Goal: Task Accomplishment & Management: Use online tool/utility

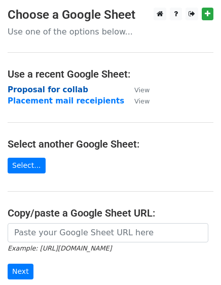
click at [45, 91] on strong "Proposal for collab" at bounding box center [48, 89] width 81 height 9
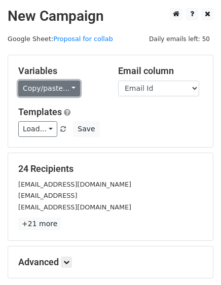
click at [43, 87] on link "Copy/paste..." at bounding box center [49, 89] width 62 height 16
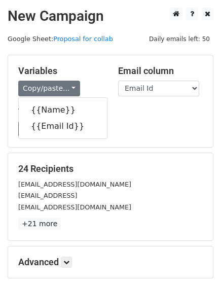
click at [126, 128] on div "Load... No templates saved Save" at bounding box center [111, 129] width 200 height 16
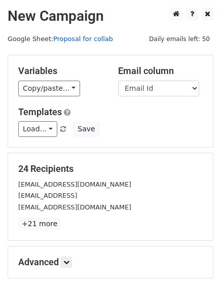
click at [62, 35] on link "Proposal for collab" at bounding box center [83, 39] width 60 height 8
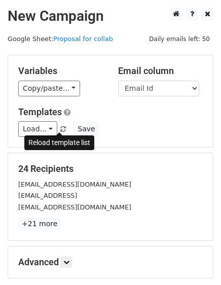
click at [60, 128] on span at bounding box center [63, 129] width 6 height 7
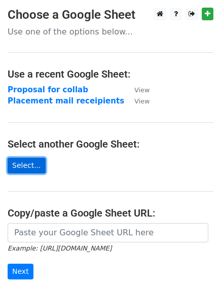
click at [19, 166] on link "Select..." at bounding box center [27, 166] width 38 height 16
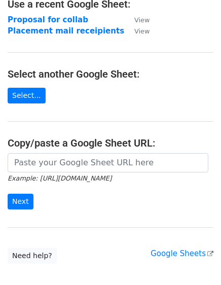
scroll to position [70, 0]
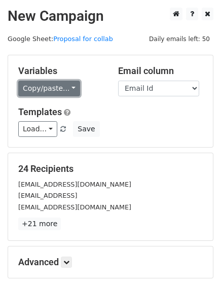
click at [60, 92] on link "Copy/paste..." at bounding box center [49, 89] width 62 height 16
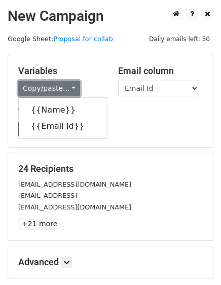
click at [60, 92] on link "Copy/paste..." at bounding box center [49, 89] width 62 height 16
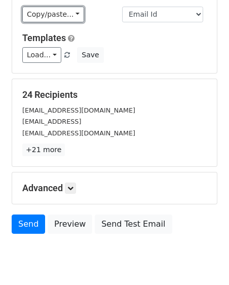
scroll to position [105, 0]
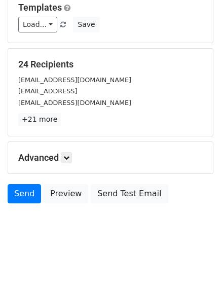
click at [68, 86] on div "[EMAIL_ADDRESS]" at bounding box center [111, 91] width 200 height 12
click at [27, 119] on link "+21 more" at bounding box center [39, 119] width 43 height 13
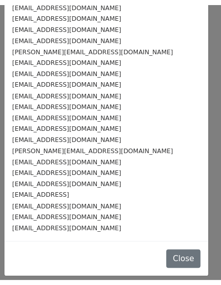
scroll to position [0, 0]
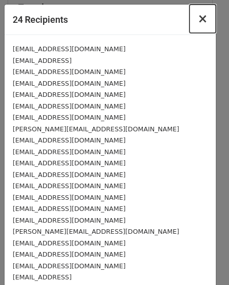
click at [198, 13] on span "×" at bounding box center [203, 19] width 10 height 14
